Goal: Use online tool/utility: Utilize a website feature to perform a specific function

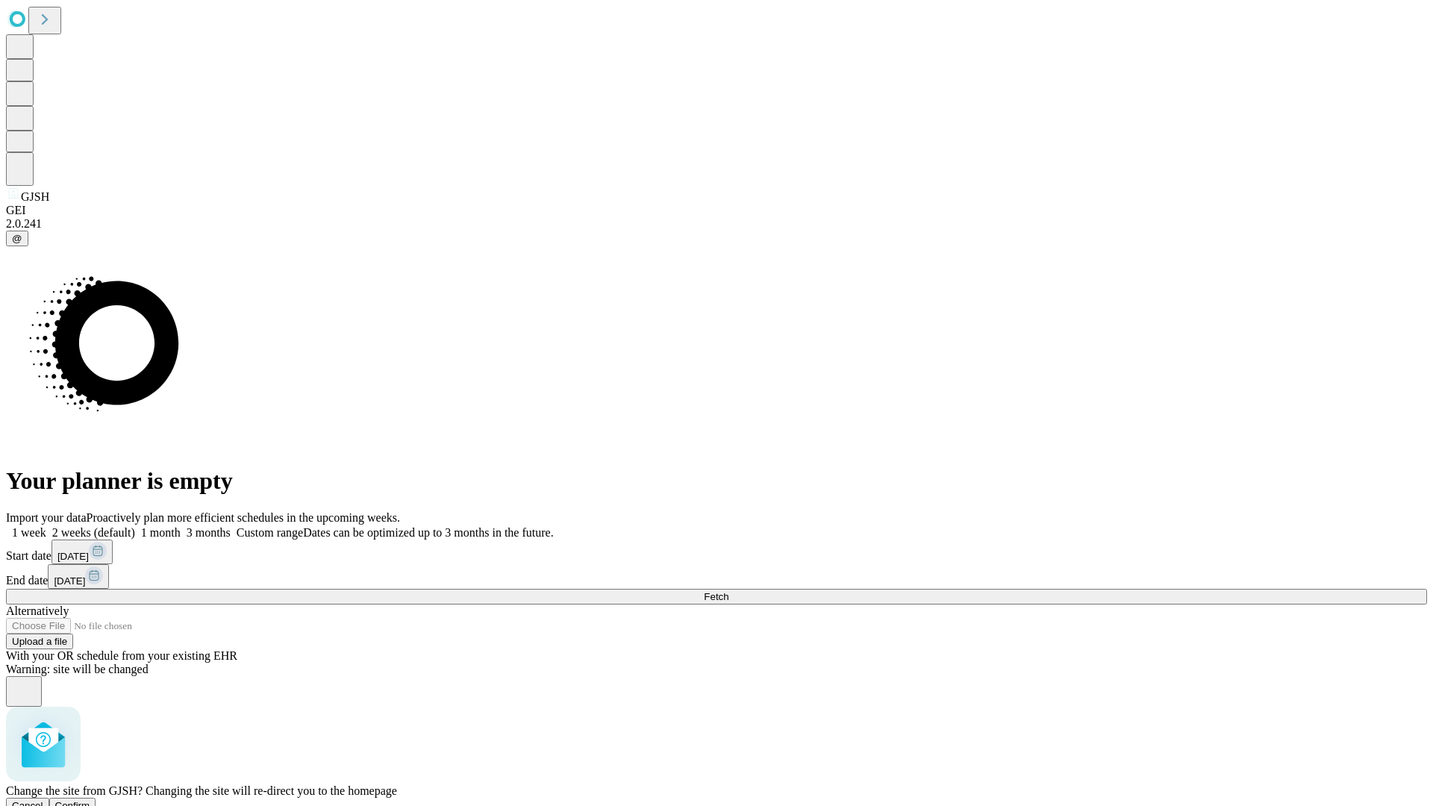
click at [90, 800] on span "Confirm" at bounding box center [72, 805] width 35 height 11
click at [46, 526] on label "1 week" at bounding box center [26, 532] width 40 height 13
click at [728, 591] on span "Fetch" at bounding box center [716, 596] width 25 height 11
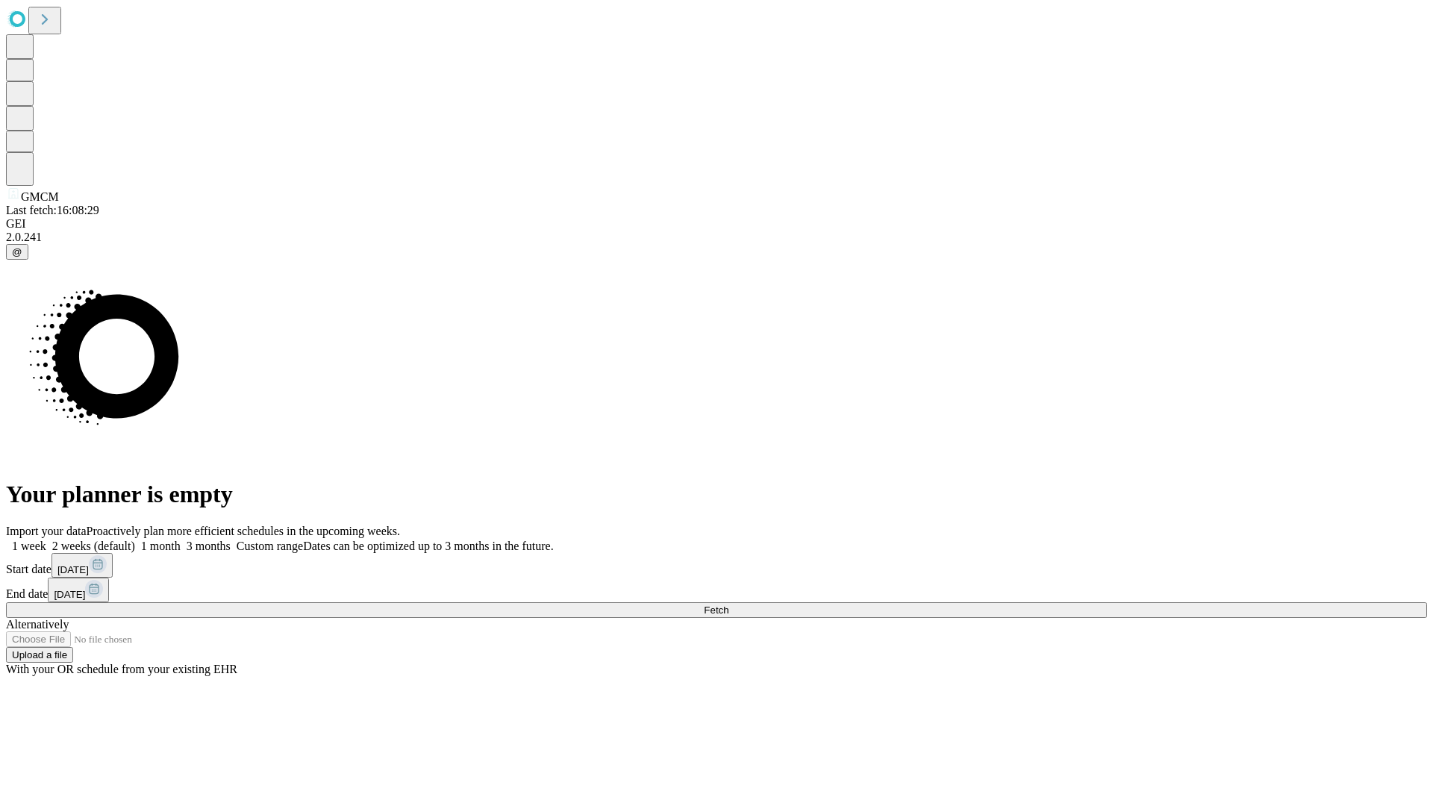
click at [46, 539] on label "1 week" at bounding box center [26, 545] width 40 height 13
click at [728, 604] on span "Fetch" at bounding box center [716, 609] width 25 height 11
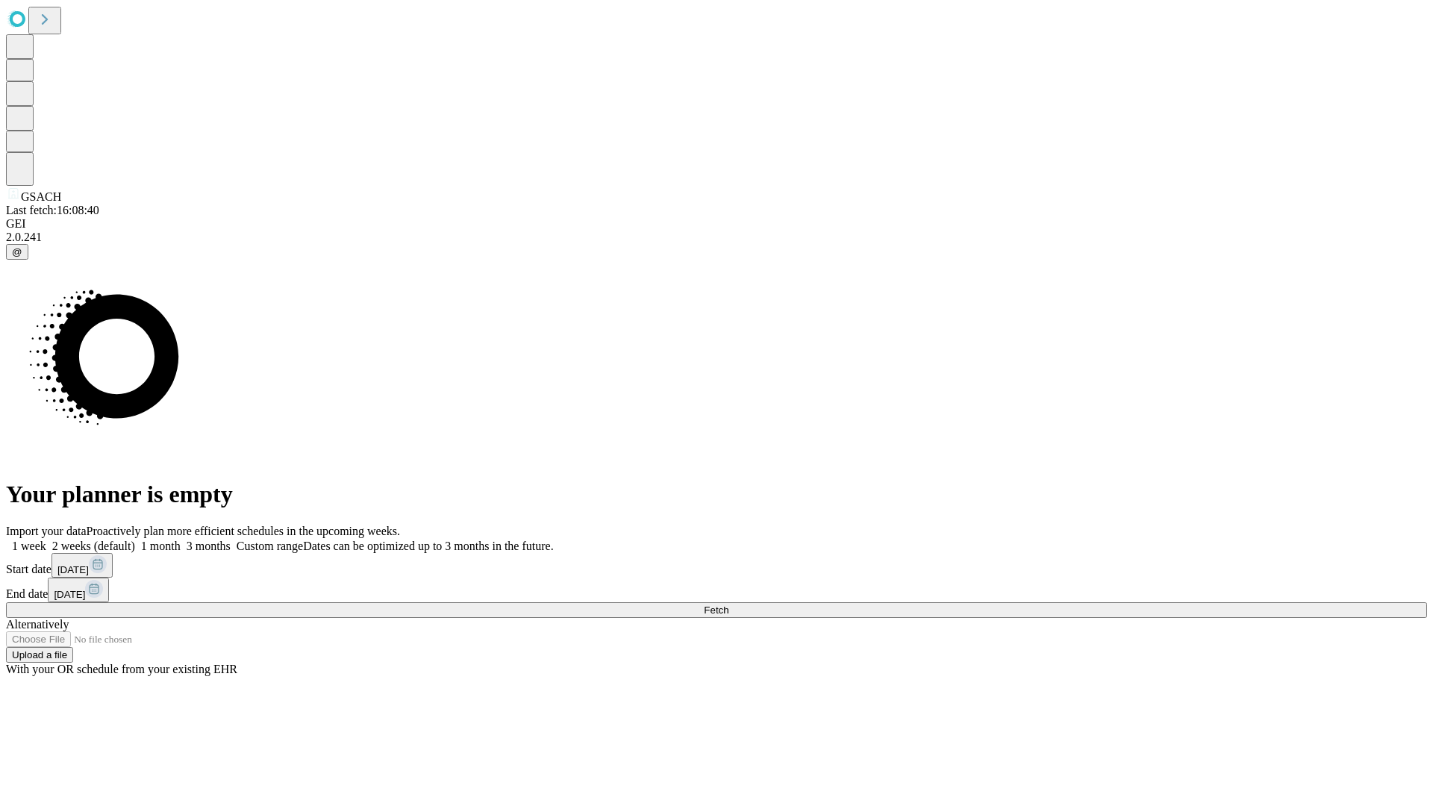
click at [46, 539] on label "1 week" at bounding box center [26, 545] width 40 height 13
click at [728, 604] on span "Fetch" at bounding box center [716, 609] width 25 height 11
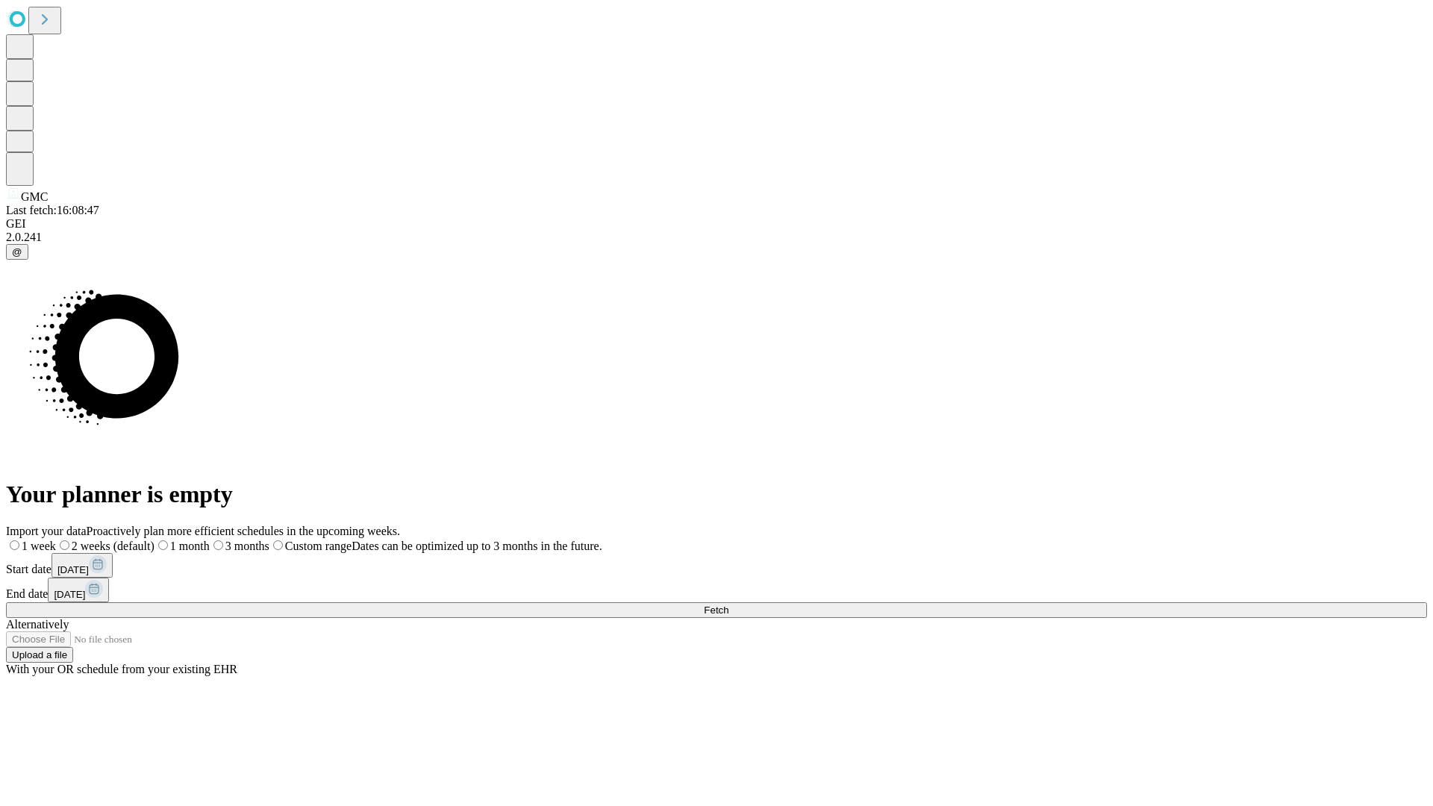
click at [56, 539] on label "1 week" at bounding box center [31, 545] width 50 height 13
click at [728, 604] on span "Fetch" at bounding box center [716, 609] width 25 height 11
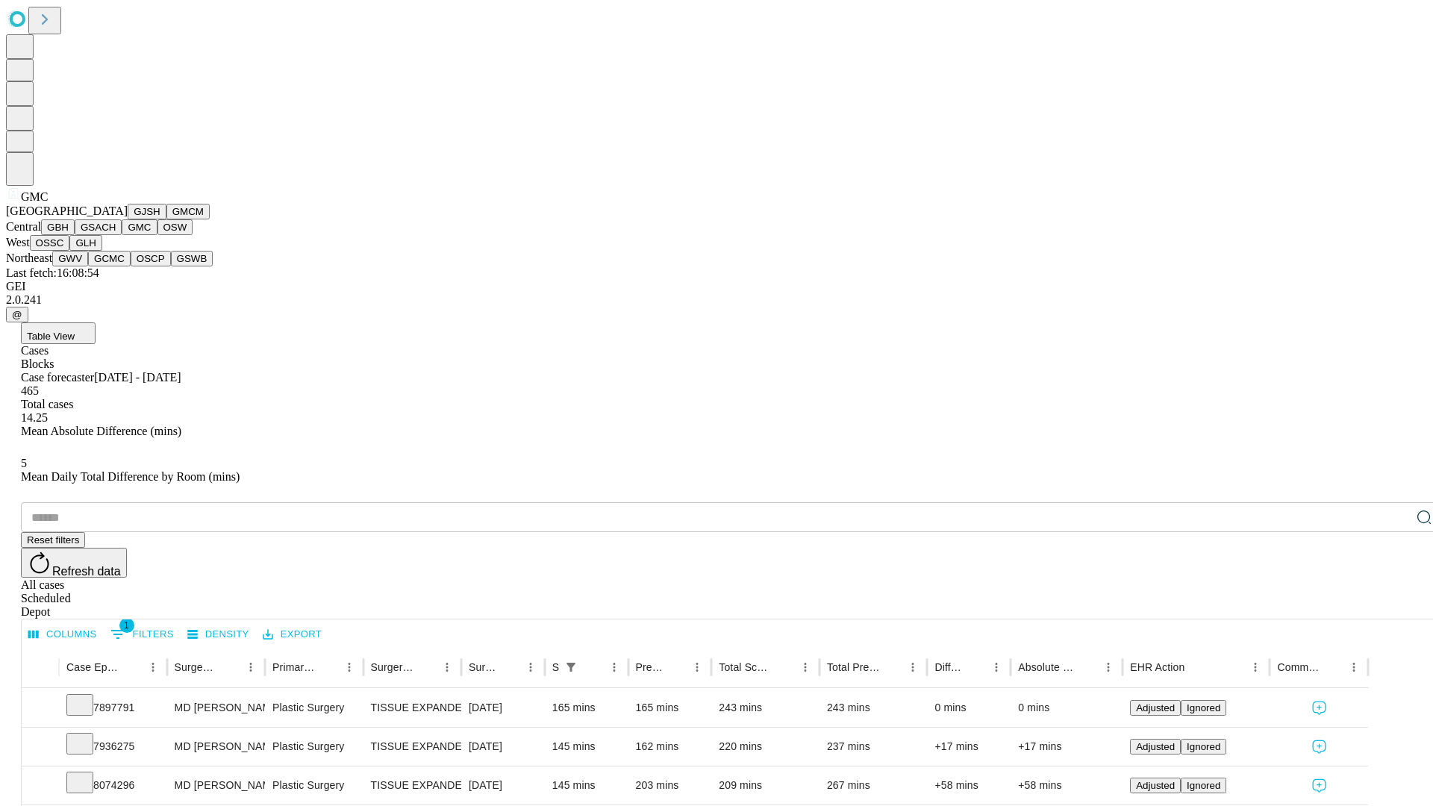
click at [157, 235] on button "OSW" at bounding box center [175, 227] width 36 height 16
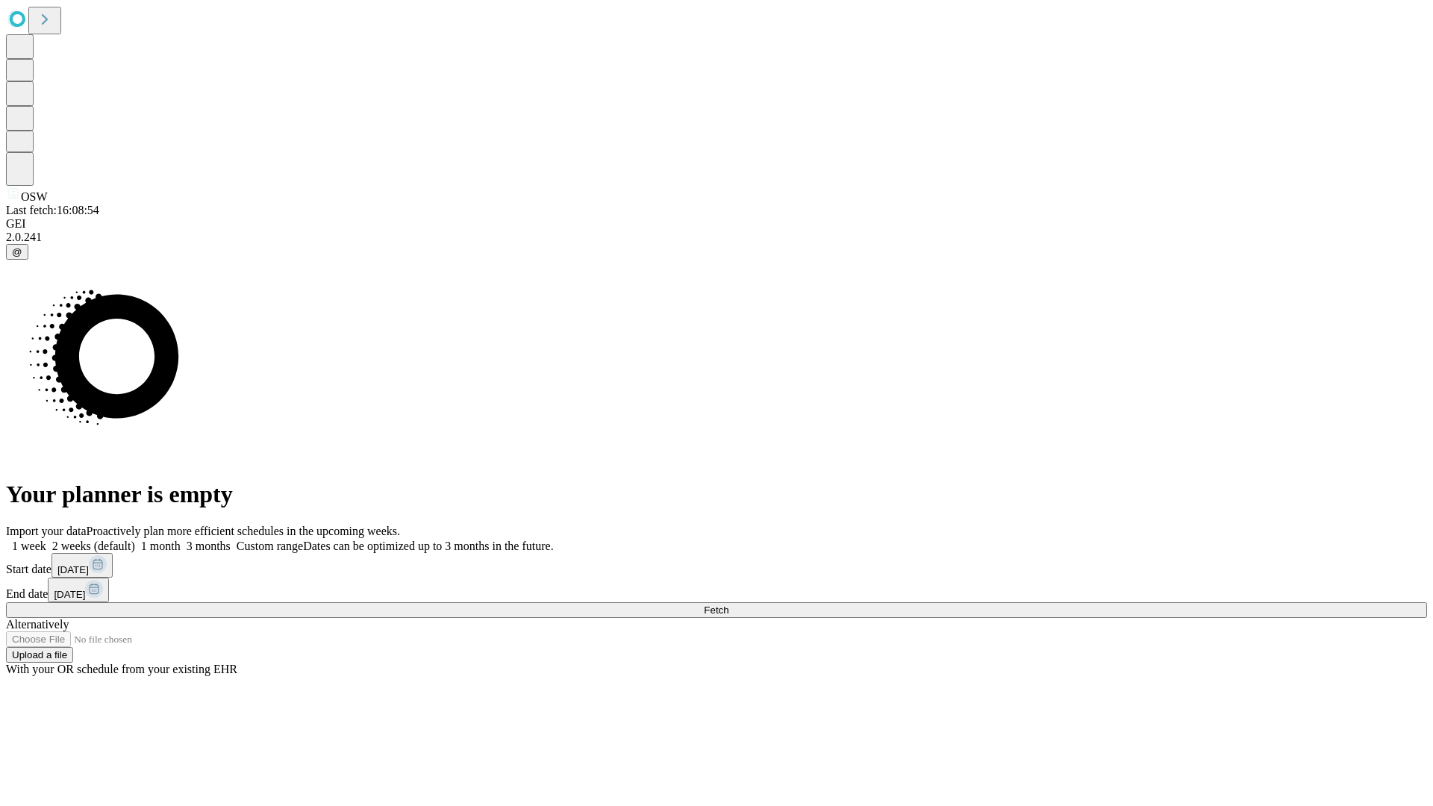
click at [46, 539] on label "1 week" at bounding box center [26, 545] width 40 height 13
click at [728, 604] on span "Fetch" at bounding box center [716, 609] width 25 height 11
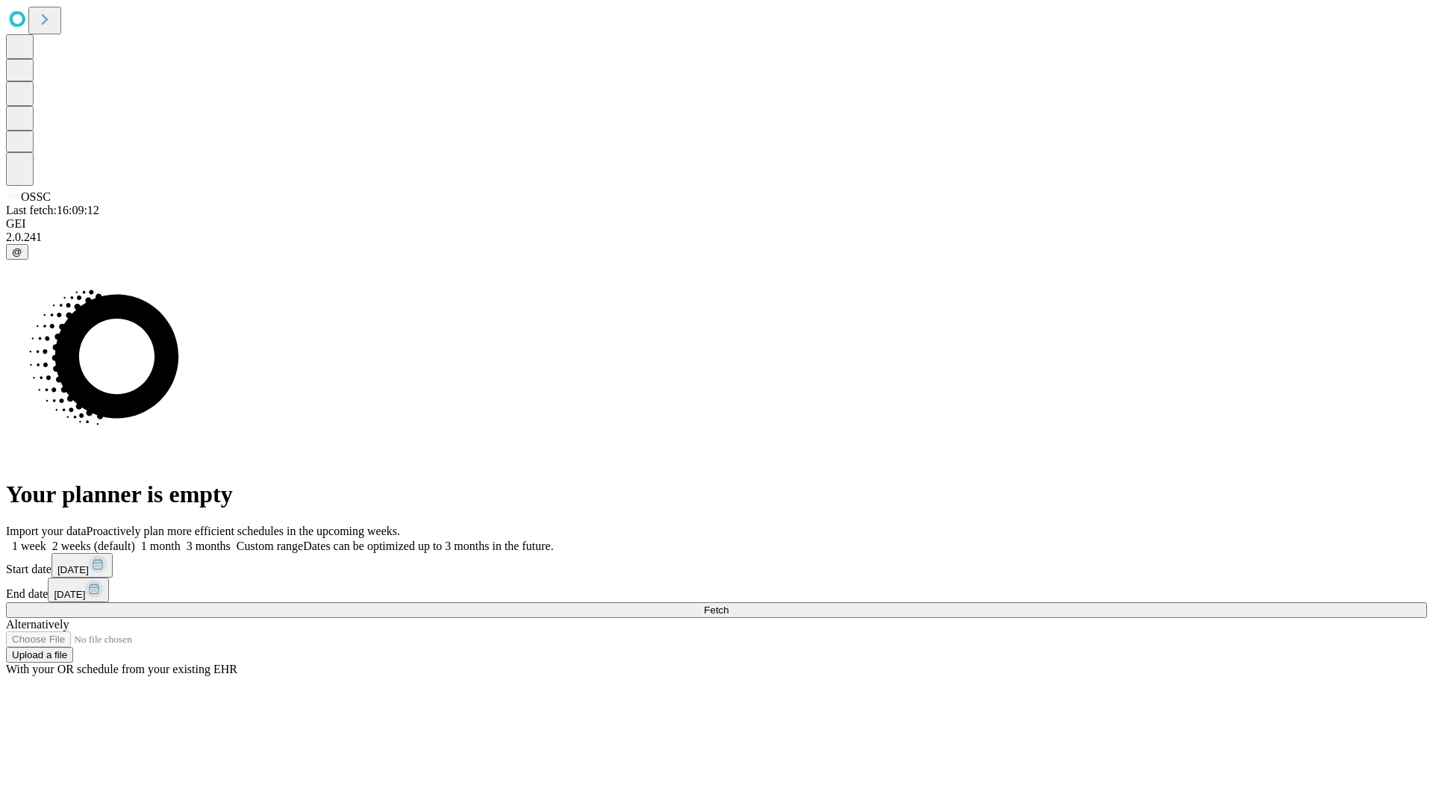
click at [728, 604] on span "Fetch" at bounding box center [716, 609] width 25 height 11
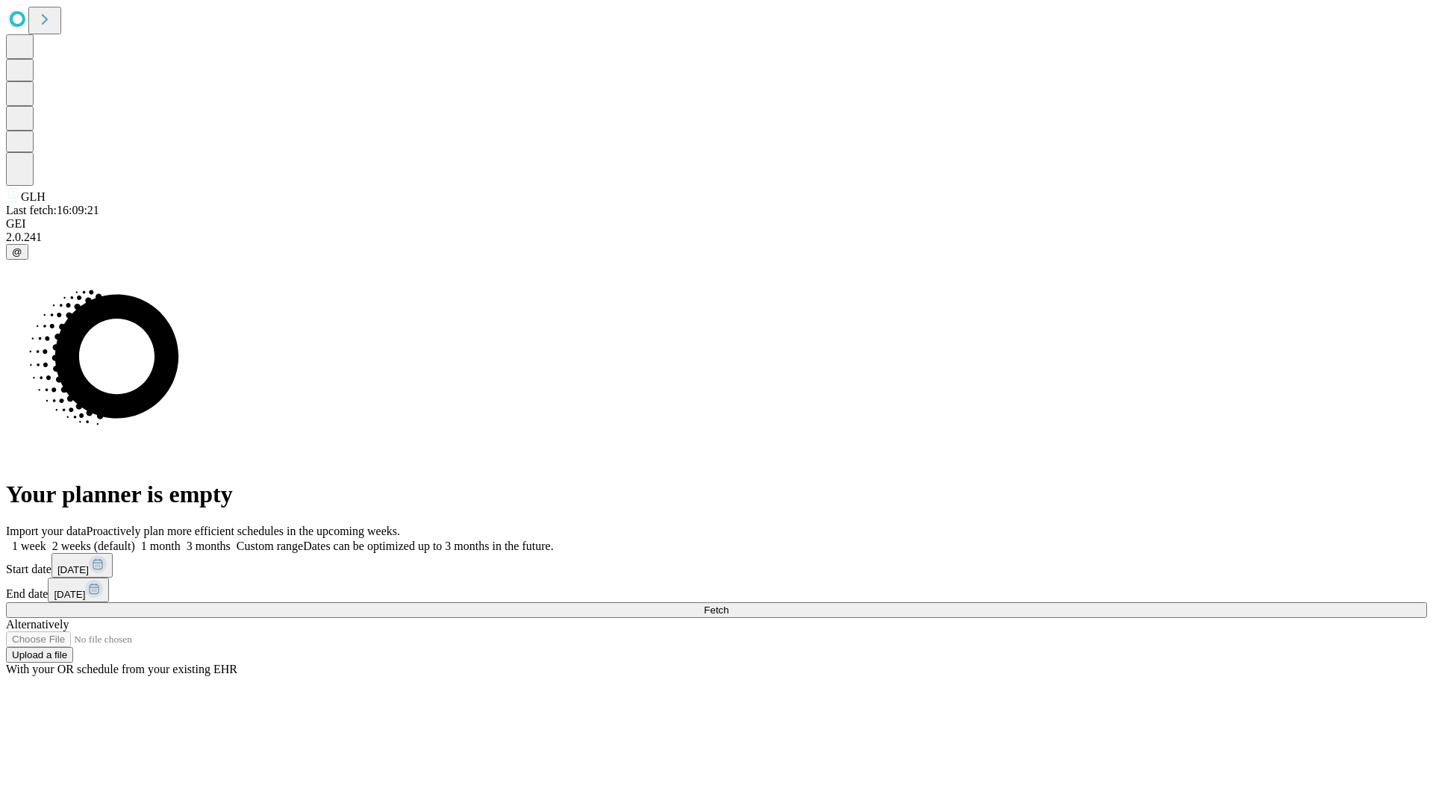
click at [46, 539] on label "1 week" at bounding box center [26, 545] width 40 height 13
click at [728, 604] on span "Fetch" at bounding box center [716, 609] width 25 height 11
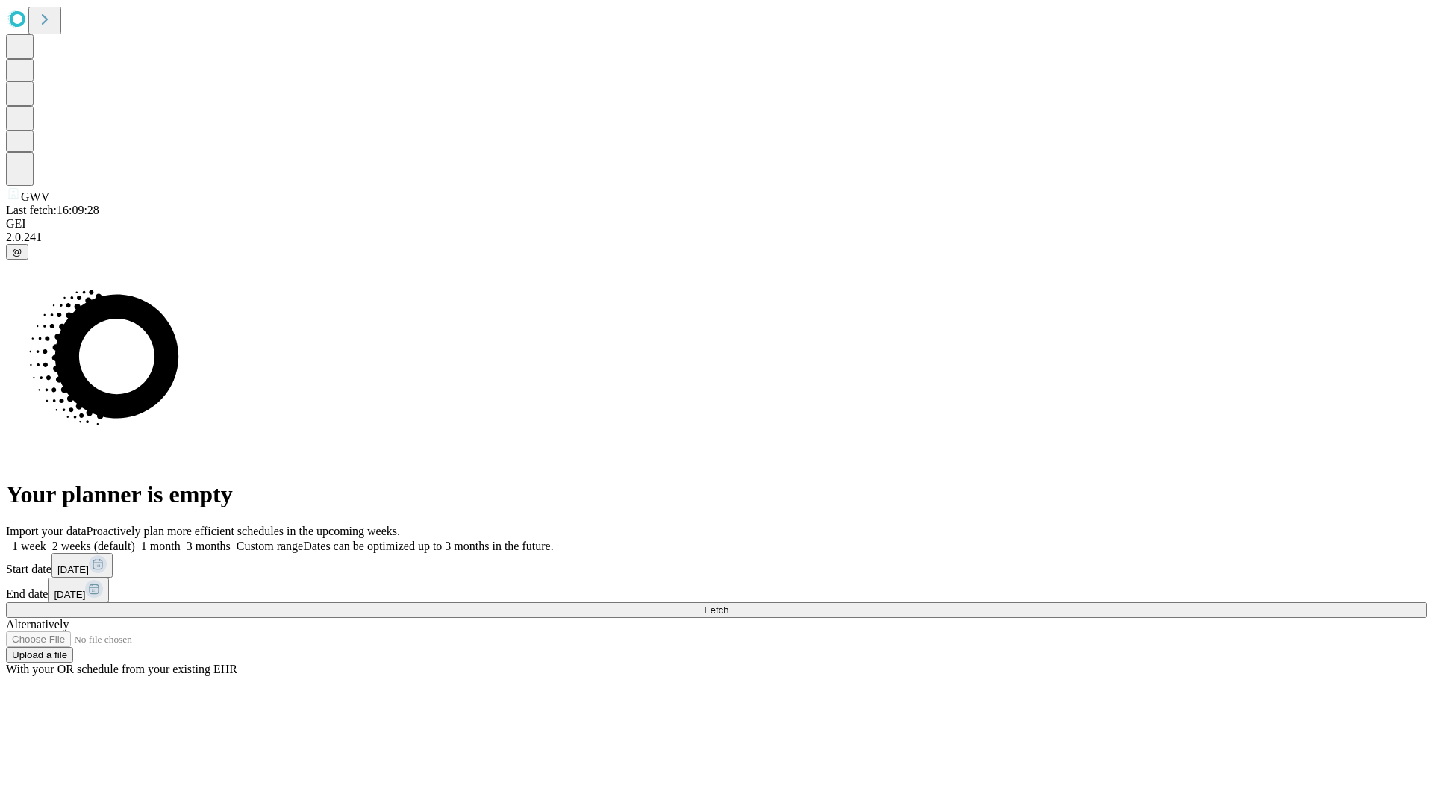
click at [46, 539] on label "1 week" at bounding box center [26, 545] width 40 height 13
click at [728, 604] on span "Fetch" at bounding box center [716, 609] width 25 height 11
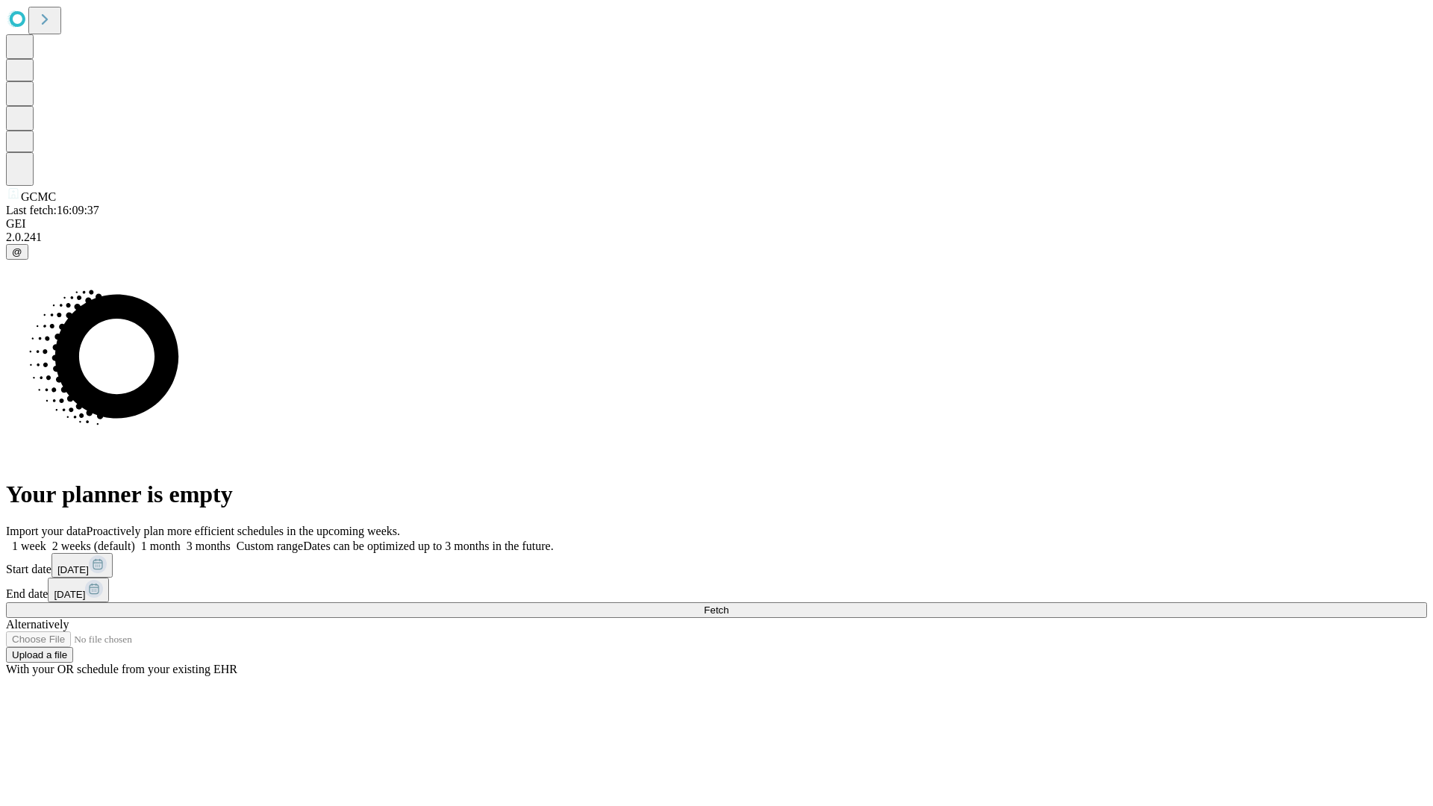
click at [46, 539] on label "1 week" at bounding box center [26, 545] width 40 height 13
click at [728, 604] on span "Fetch" at bounding box center [716, 609] width 25 height 11
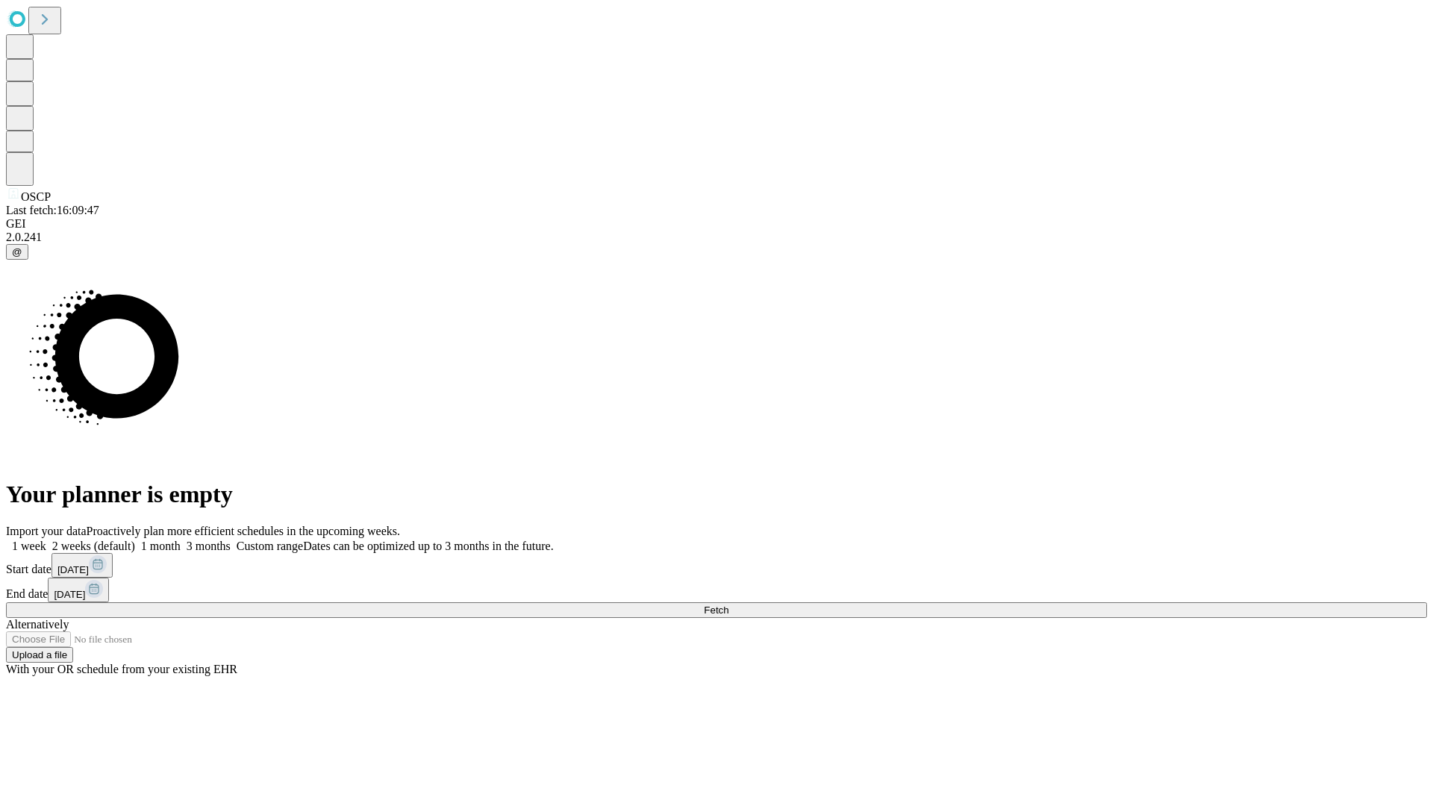
click at [46, 539] on label "1 week" at bounding box center [26, 545] width 40 height 13
click at [728, 604] on span "Fetch" at bounding box center [716, 609] width 25 height 11
click at [46, 539] on label "1 week" at bounding box center [26, 545] width 40 height 13
click at [728, 604] on span "Fetch" at bounding box center [716, 609] width 25 height 11
